Goal: Navigation & Orientation: Understand site structure

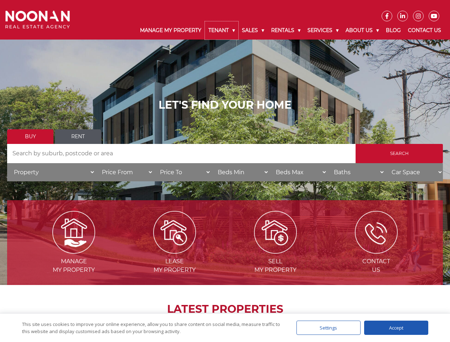
click at [222, 30] on link "Tenant" at bounding box center [221, 30] width 33 height 18
click at [253, 30] on link "Sales" at bounding box center [252, 30] width 29 height 18
click at [286, 30] on link "Rentals" at bounding box center [286, 30] width 36 height 18
click at [324, 30] on link "Services" at bounding box center [323, 30] width 38 height 18
click at [363, 30] on link "About Us" at bounding box center [362, 30] width 40 height 18
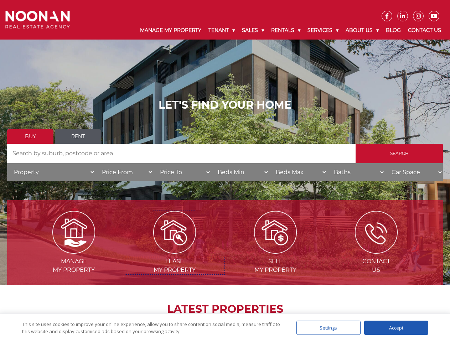
click at [175, 251] on img at bounding box center [174, 232] width 43 height 43
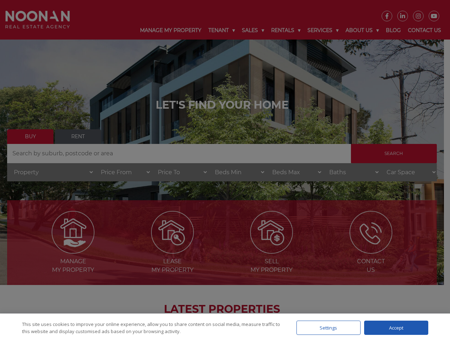
click at [328, 328] on div "Settings" at bounding box center [328, 328] width 64 height 14
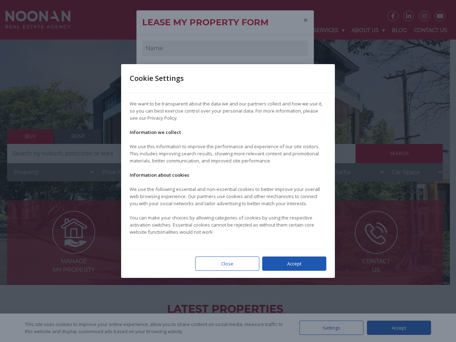
click at [396, 328] on div at bounding box center [228, 171] width 456 height 342
